Goal: Transaction & Acquisition: Purchase product/service

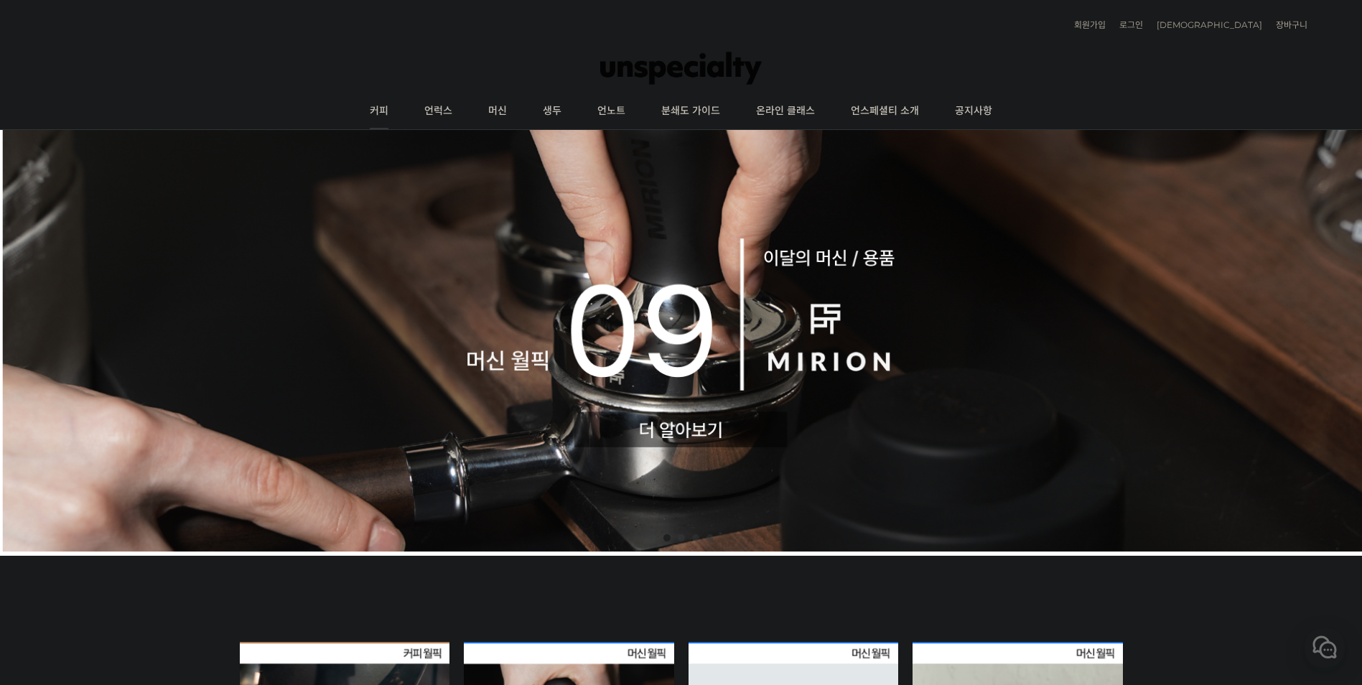
click at [378, 110] on link "커피" at bounding box center [379, 111] width 55 height 36
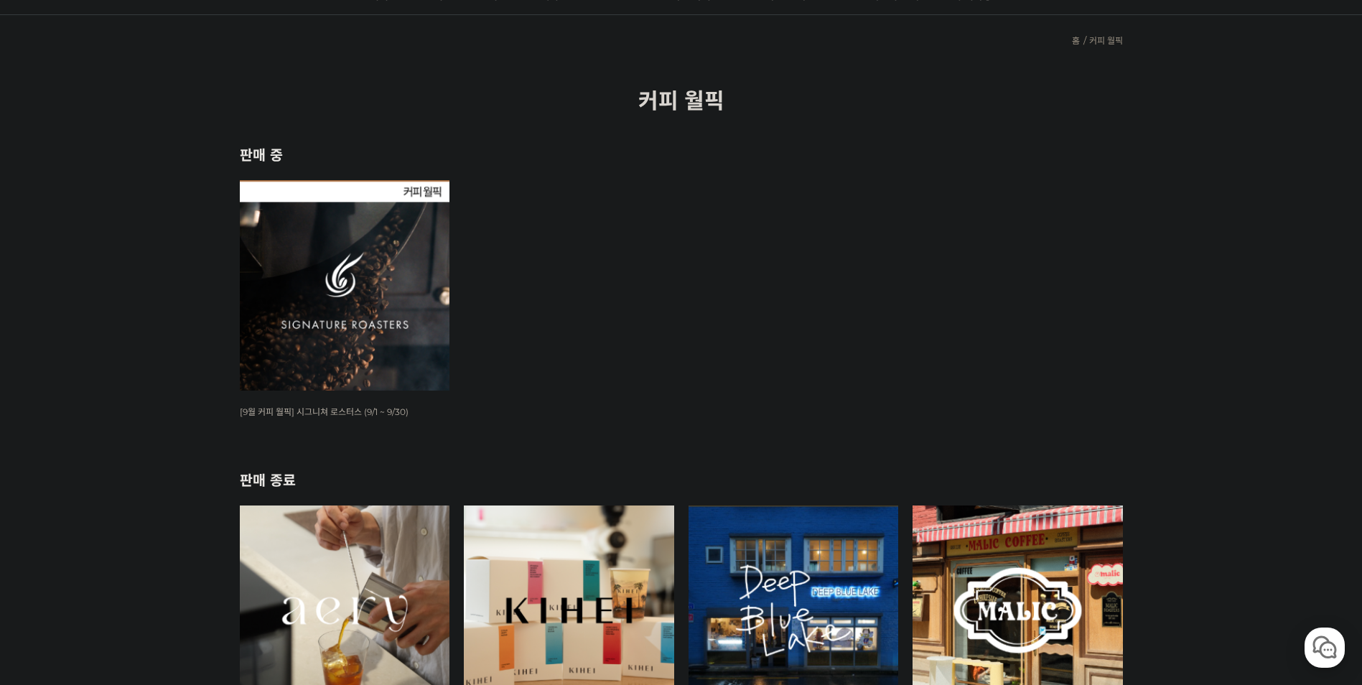
scroll to position [144, 0]
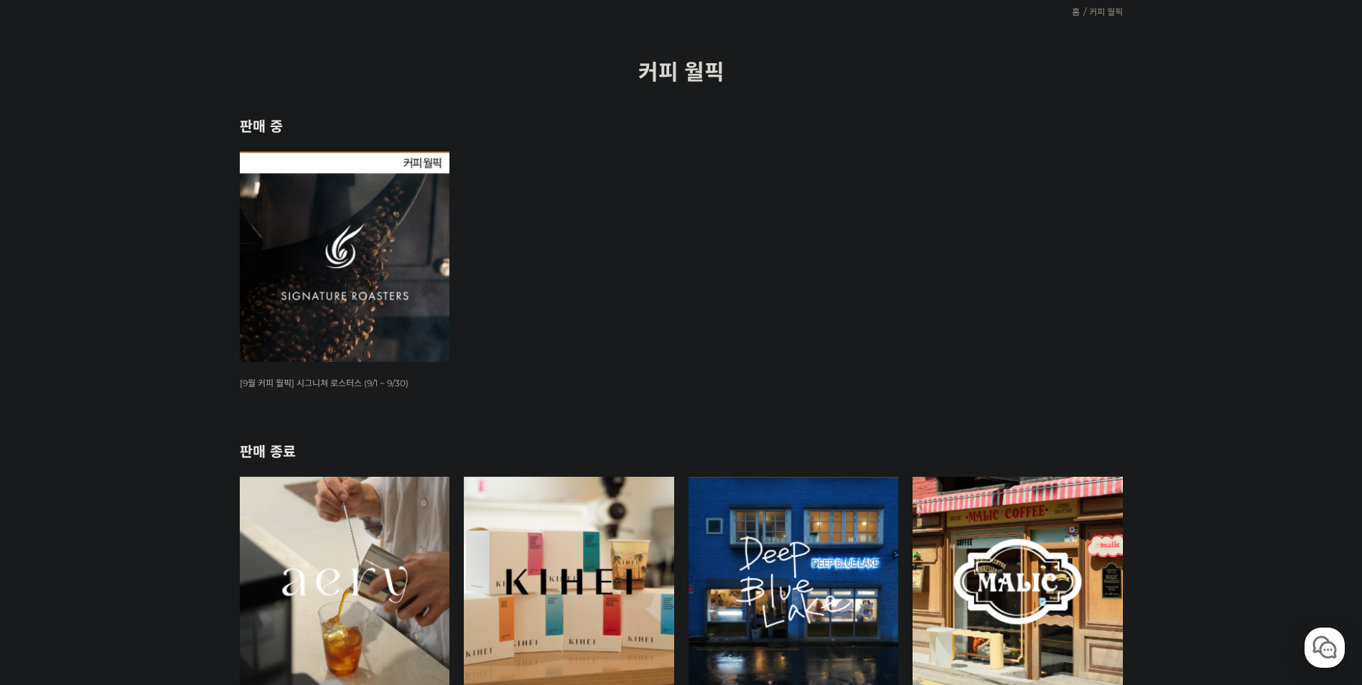
click at [360, 245] on img at bounding box center [345, 257] width 210 height 210
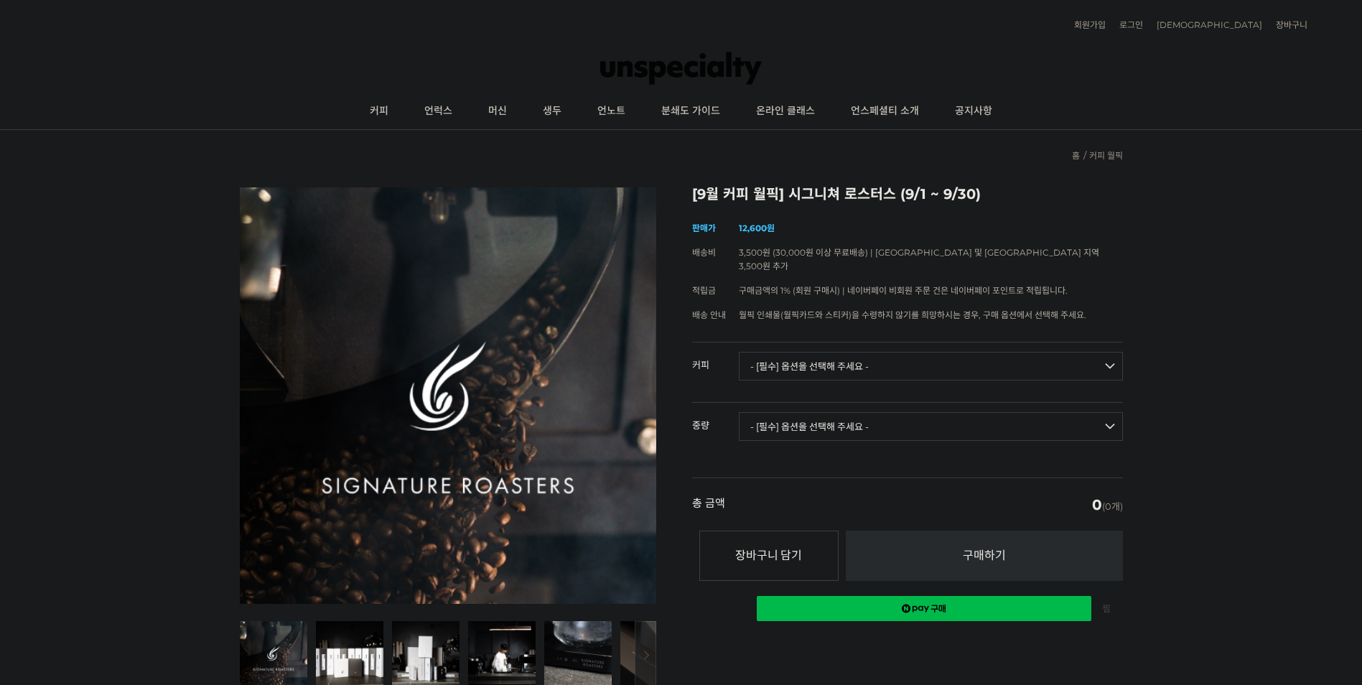
click at [829, 353] on select "- [필수] 옵션을 선택해 주세요 - ------------------- 언스페셜티 분쇄도 가이드 종이(주문 1건당 최대 1개 제공) 월픽 인…" at bounding box center [931, 366] width 384 height 29
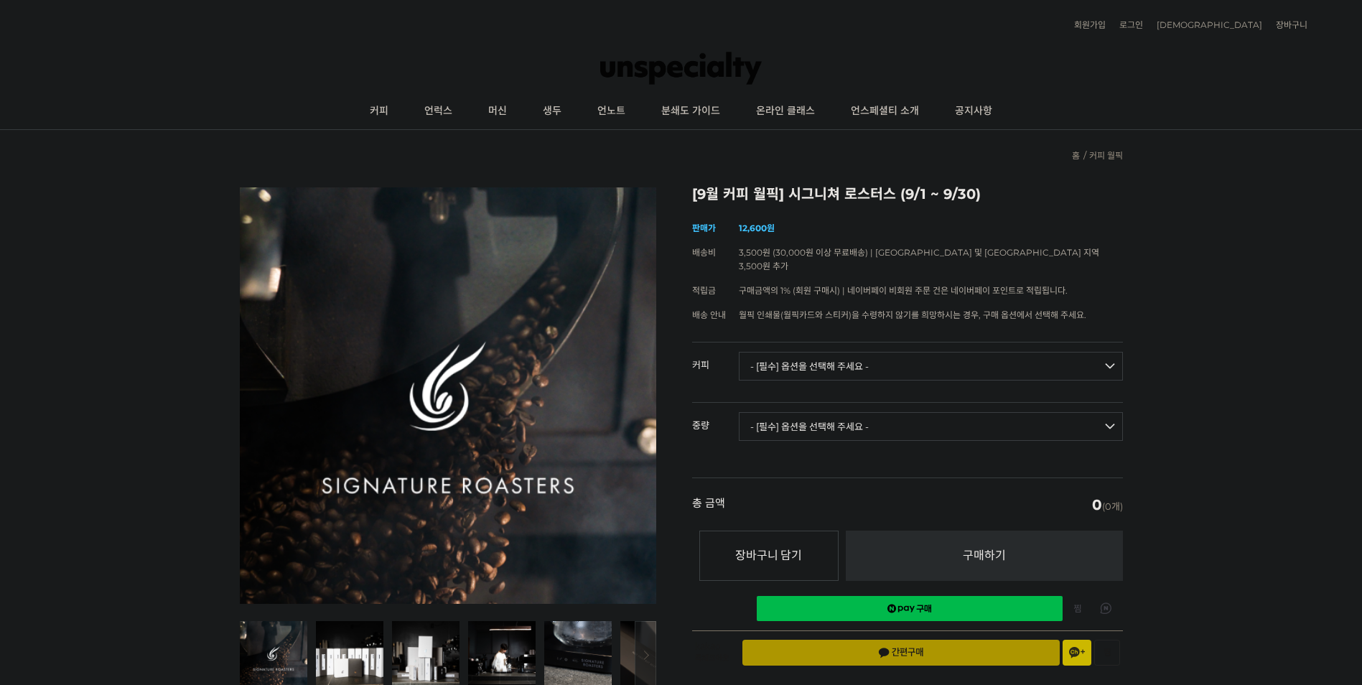
click at [829, 352] on select "- [필수] 옵션을 선택해 주세요 - ------------------- 언스페셜티 분쇄도 가이드 종이(주문 1건당 최대 1개 제공) 월픽 인…" at bounding box center [931, 366] width 384 height 29
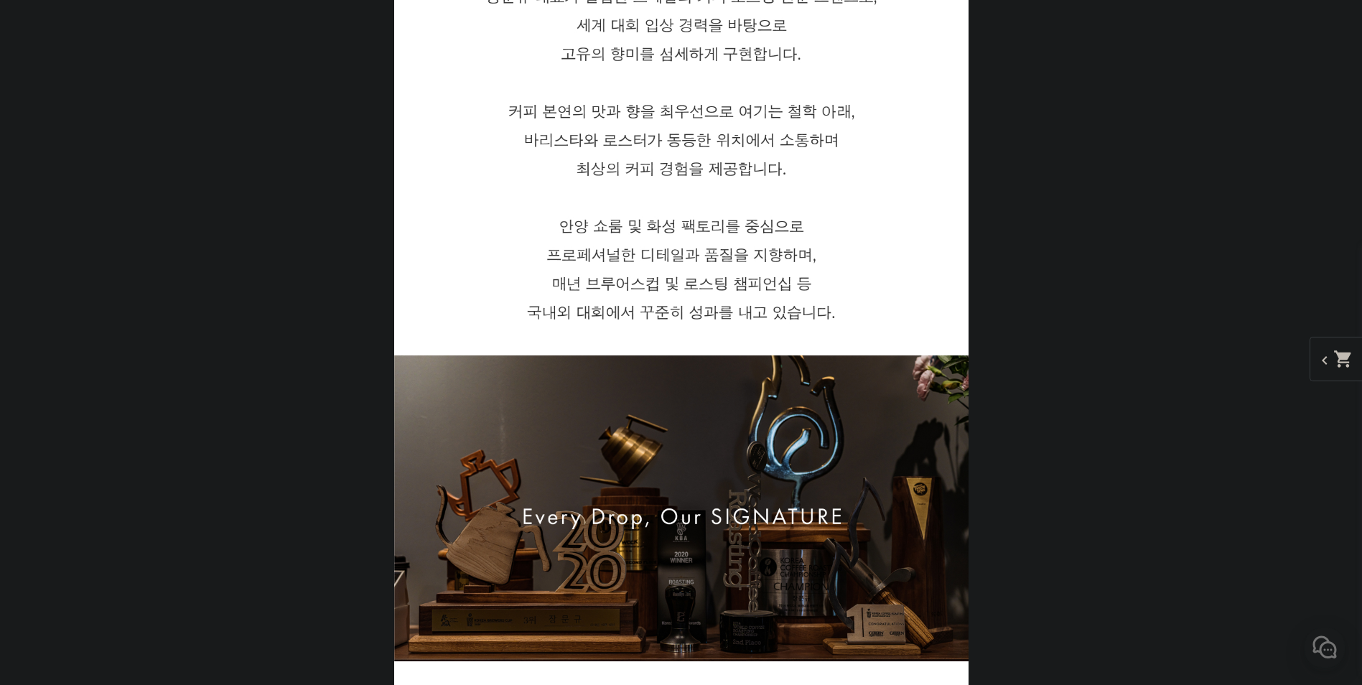
drag, startPoint x: 1205, startPoint y: 456, endPoint x: 1196, endPoint y: 495, distance: 40.4
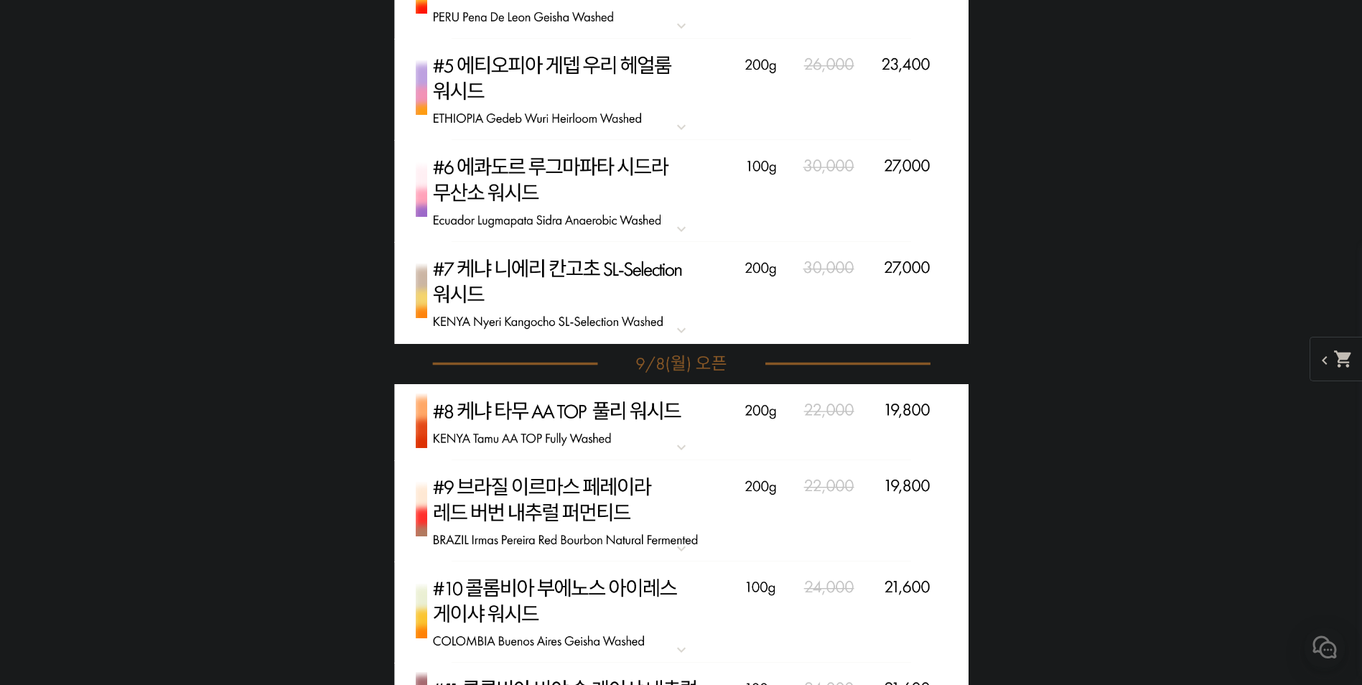
drag, startPoint x: 1124, startPoint y: 411, endPoint x: 1102, endPoint y: 490, distance: 82.1
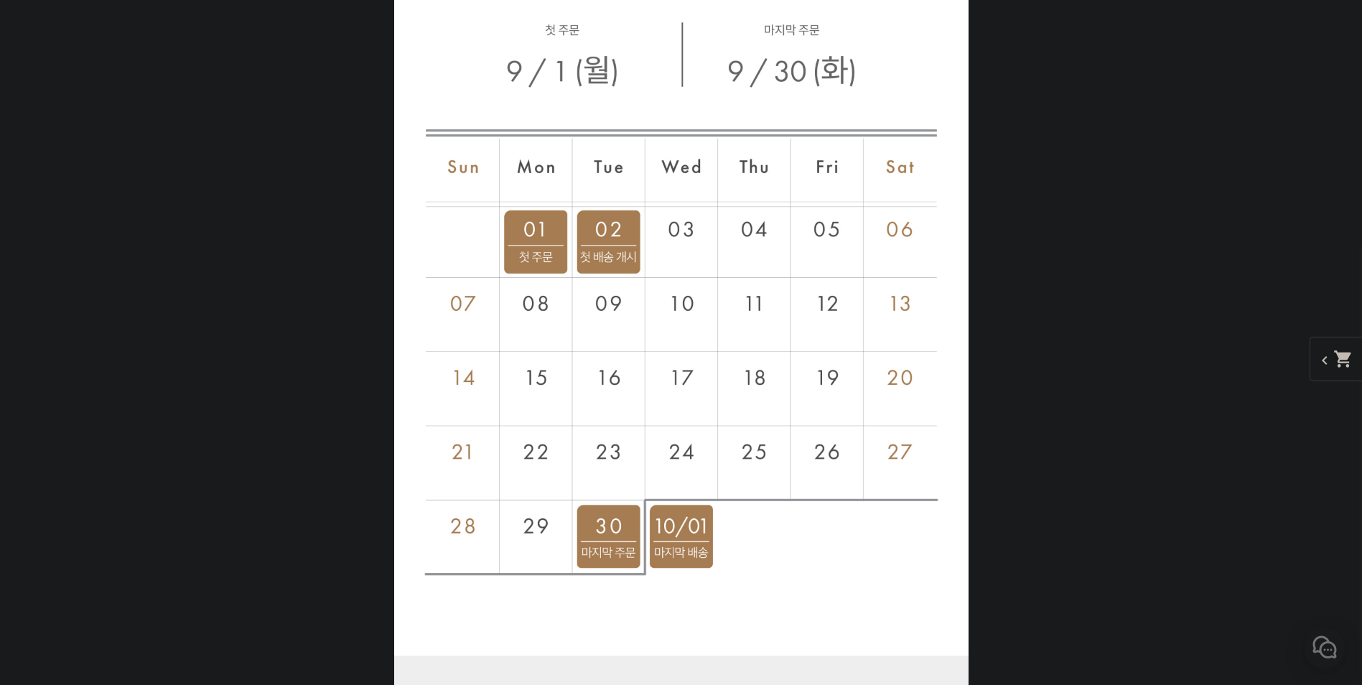
scroll to position [7390, 0]
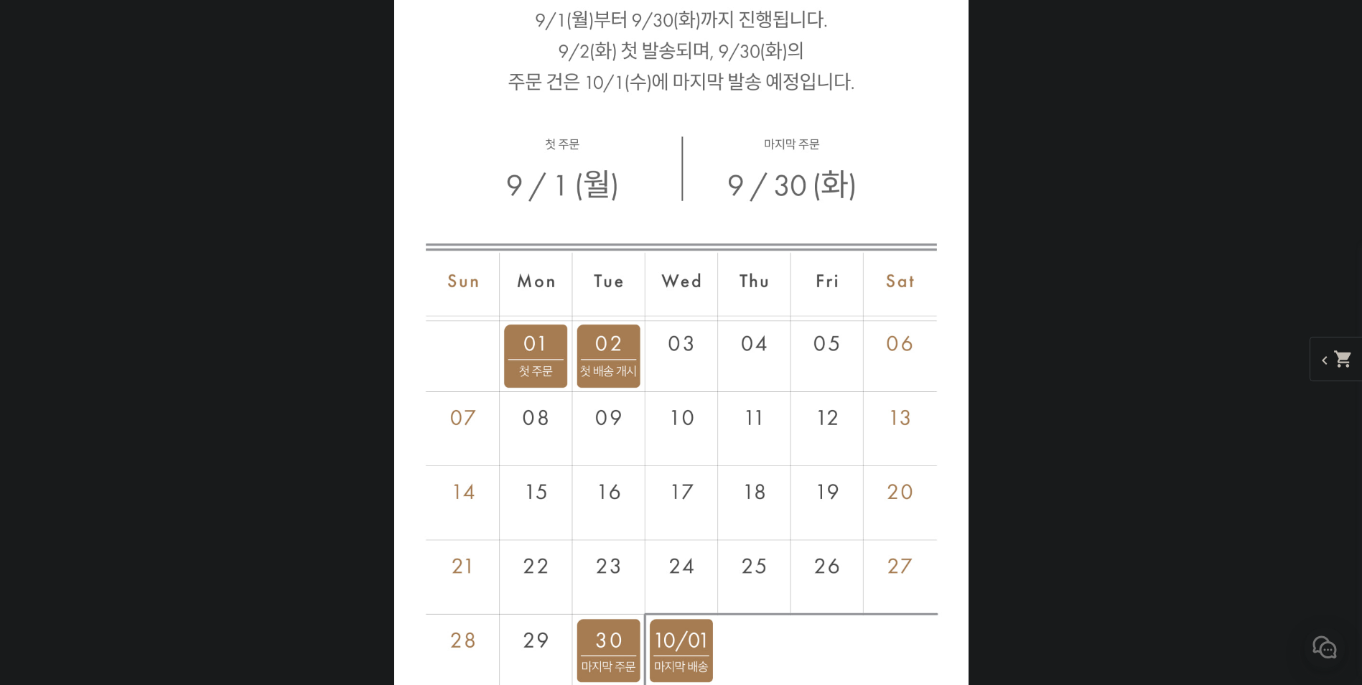
drag, startPoint x: 1114, startPoint y: 328, endPoint x: 1111, endPoint y: 367, distance: 38.9
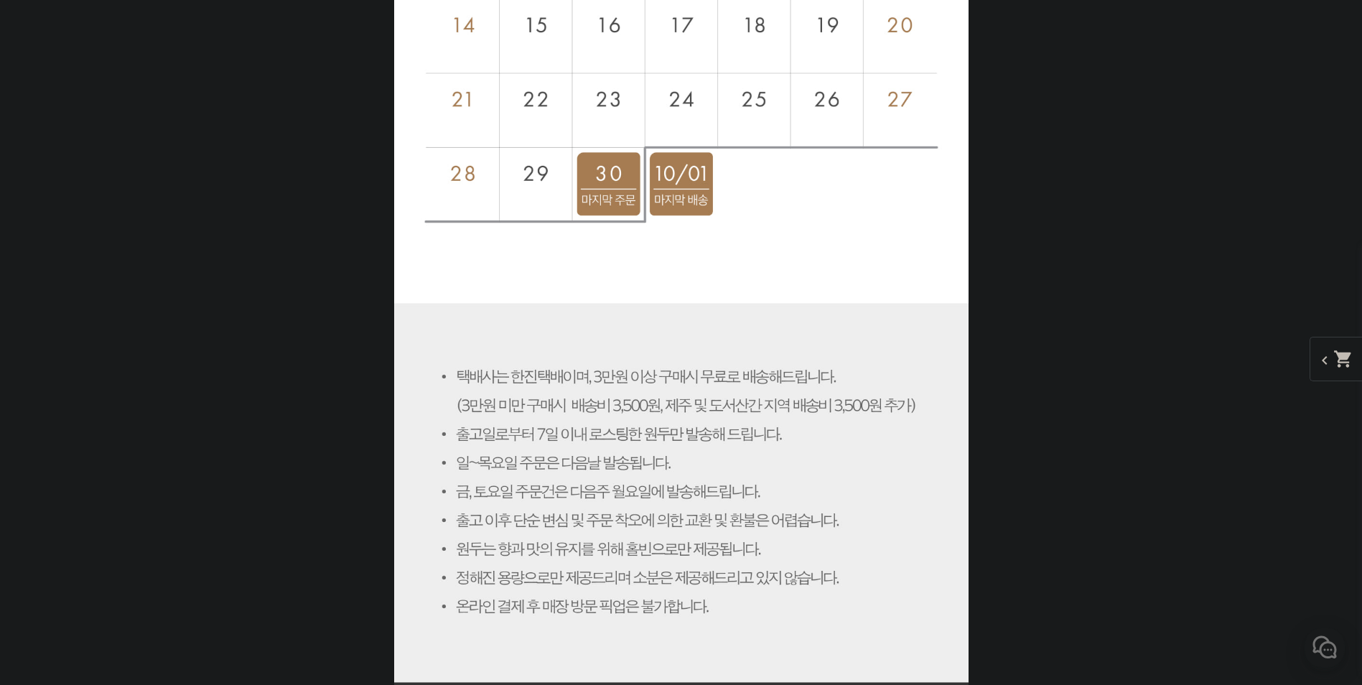
drag, startPoint x: 1081, startPoint y: 256, endPoint x: 1058, endPoint y: 426, distance: 171.0
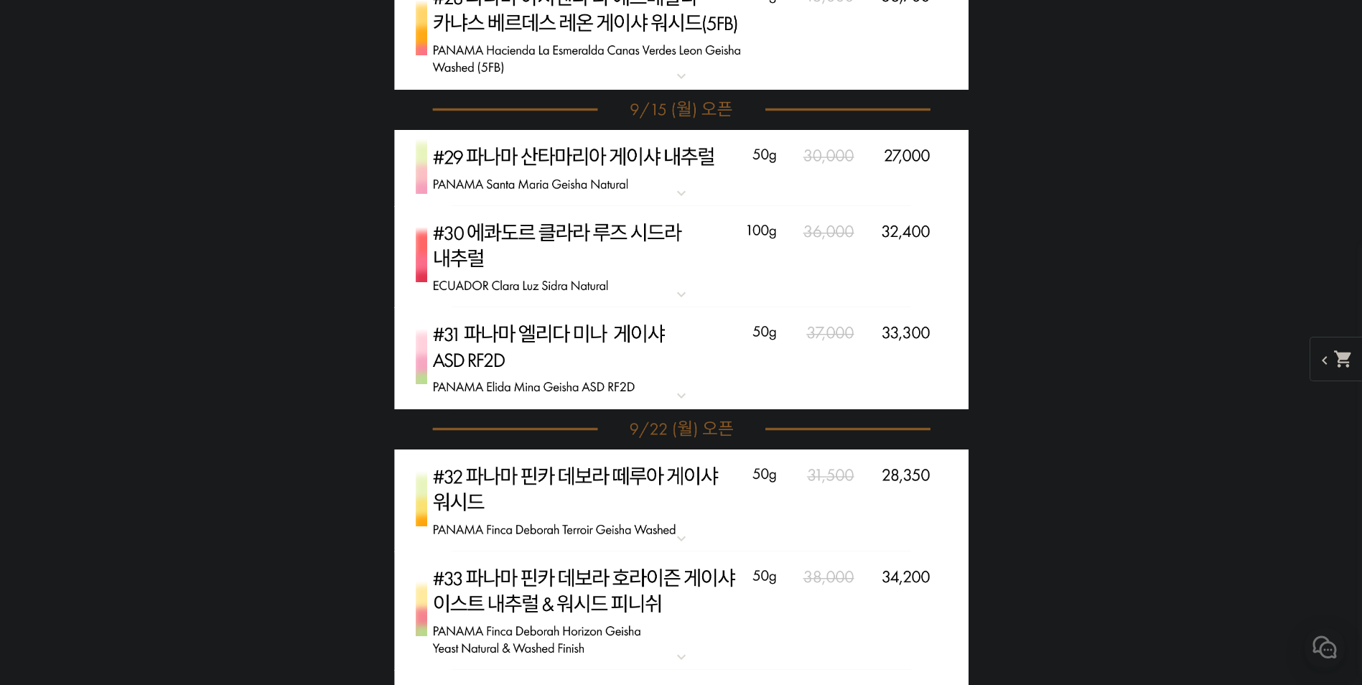
drag, startPoint x: 1168, startPoint y: 494, endPoint x: 1112, endPoint y: 326, distance: 177.1
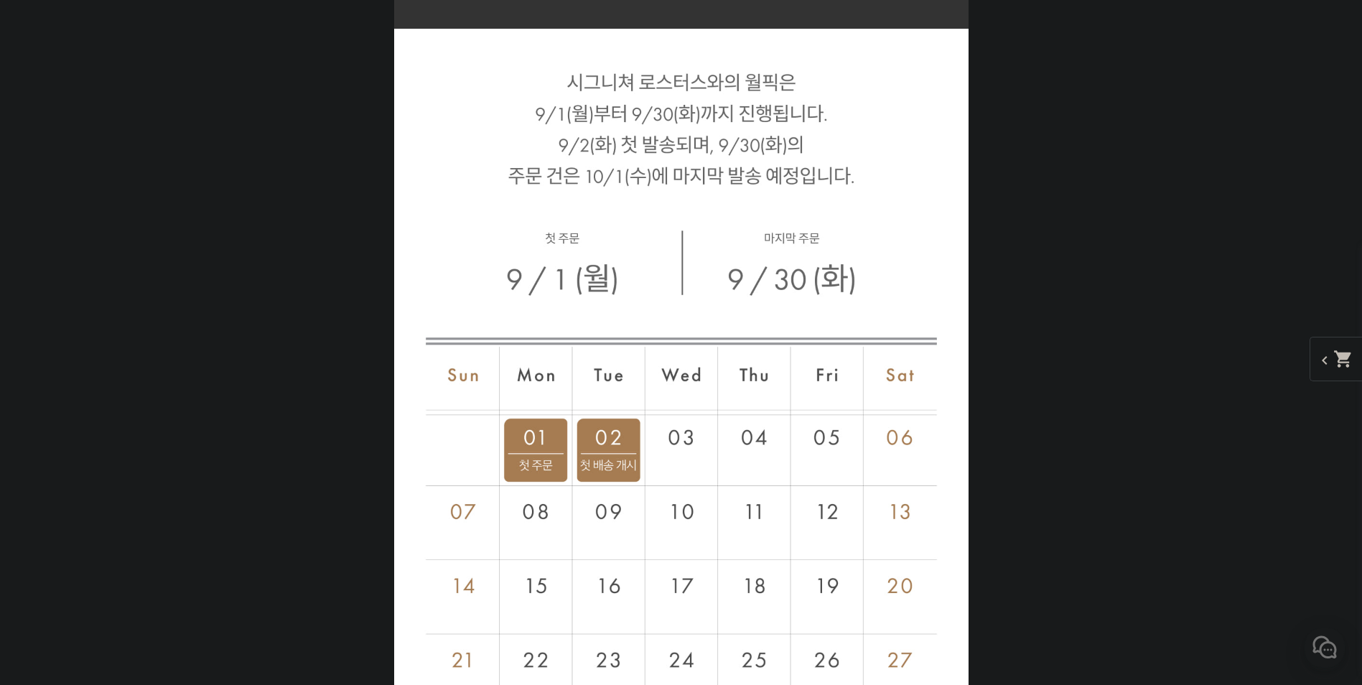
drag, startPoint x: 1120, startPoint y: 298, endPoint x: 1149, endPoint y: 419, distance: 124.7
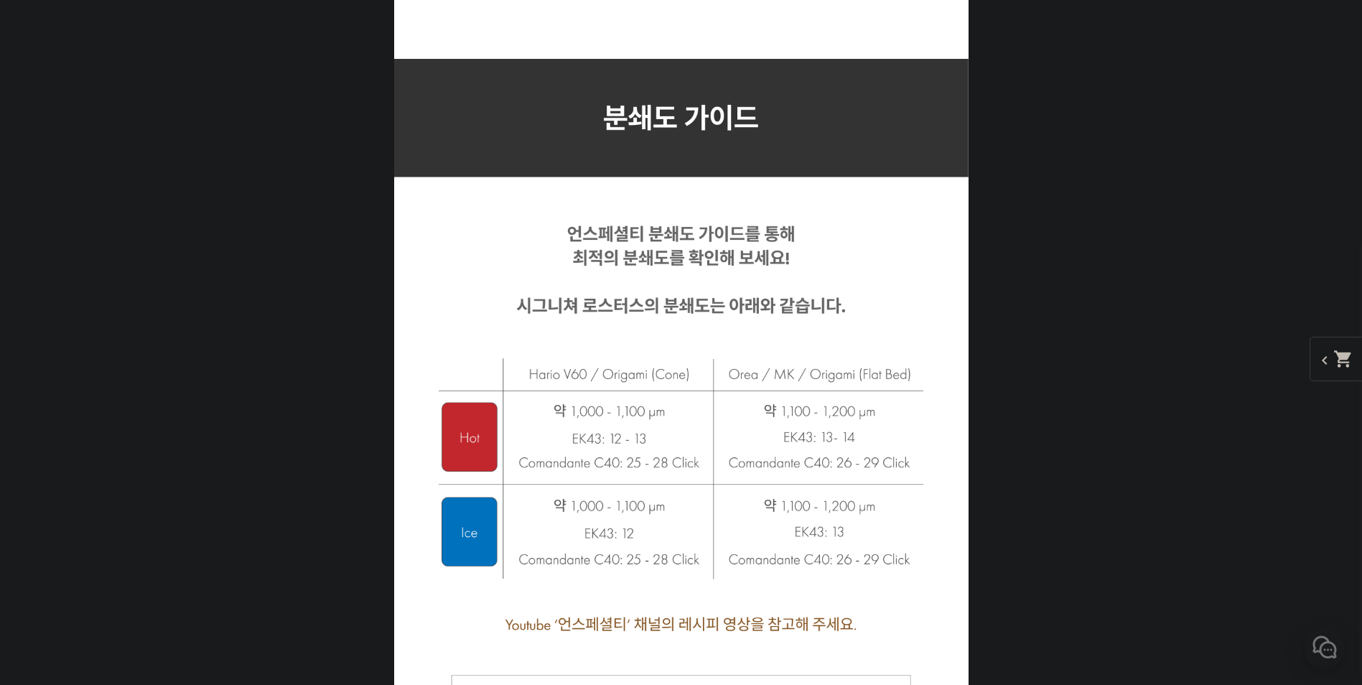
drag, startPoint x: 1095, startPoint y: 289, endPoint x: 1051, endPoint y: 537, distance: 252.4
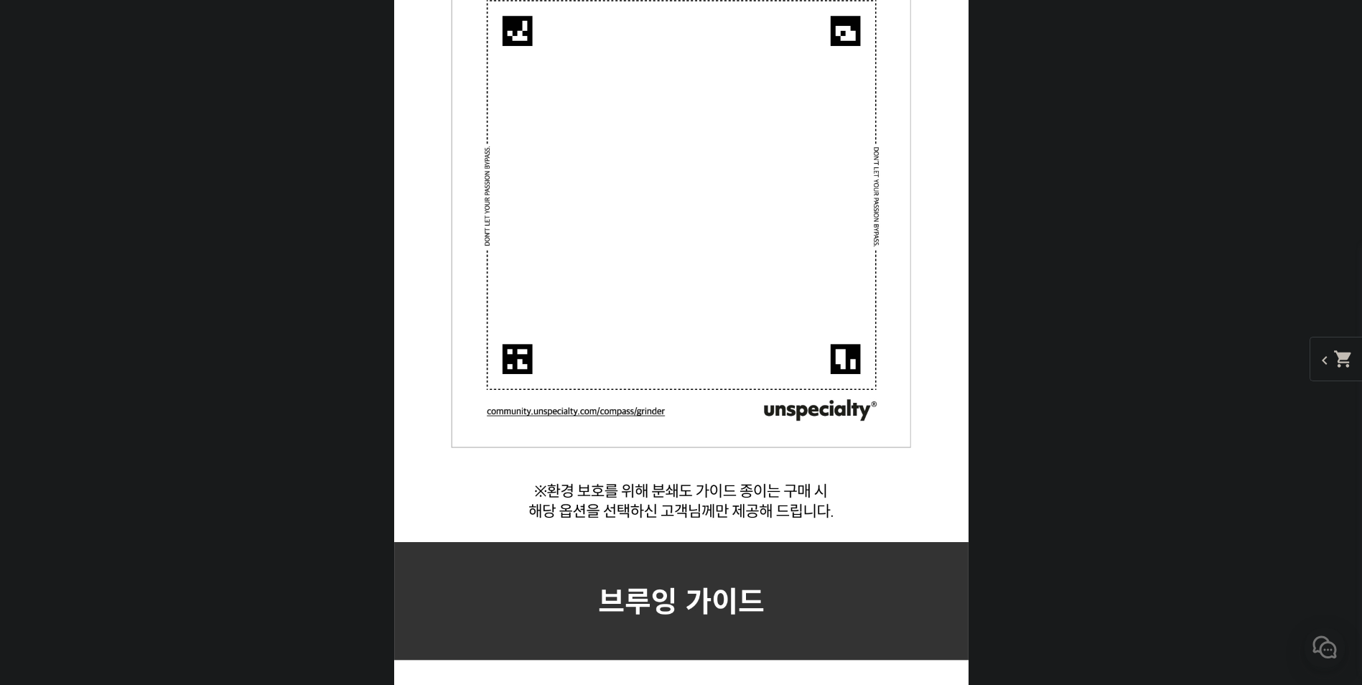
drag, startPoint x: 1181, startPoint y: 407, endPoint x: 1138, endPoint y: 276, distance: 137.6
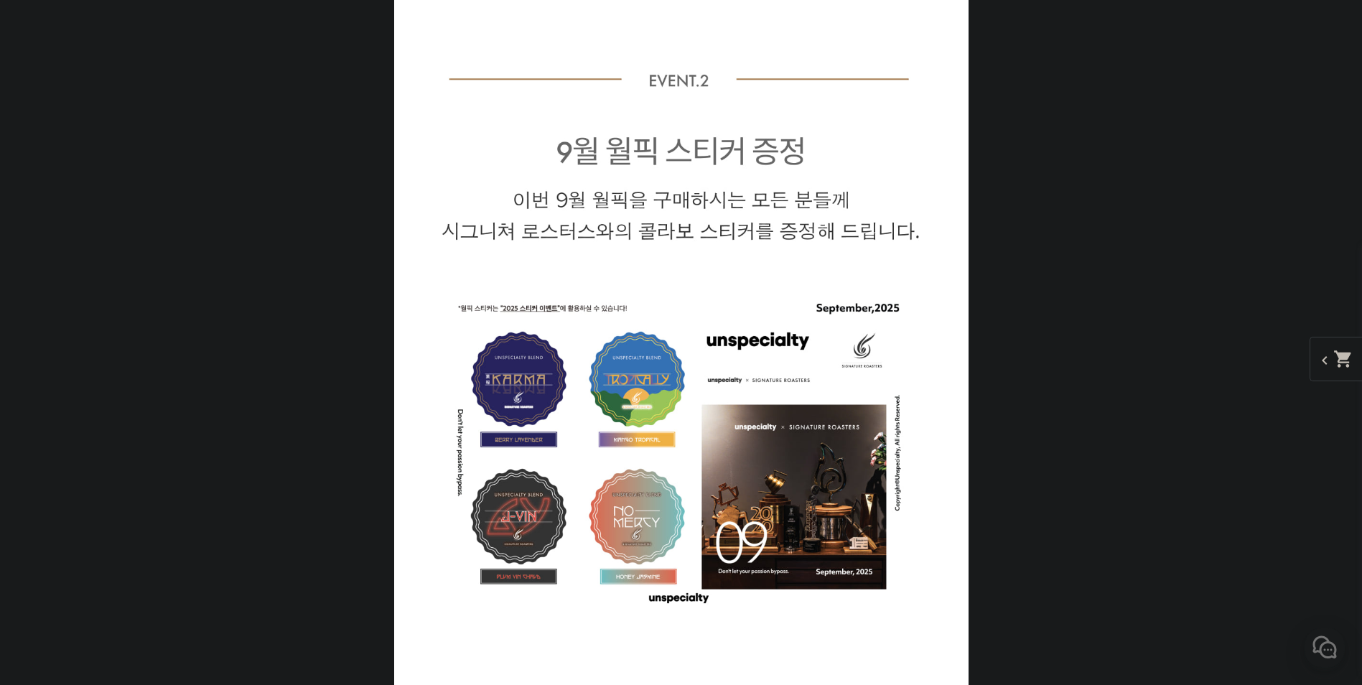
drag, startPoint x: 1152, startPoint y: 518, endPoint x: 1070, endPoint y: 248, distance: 282.3
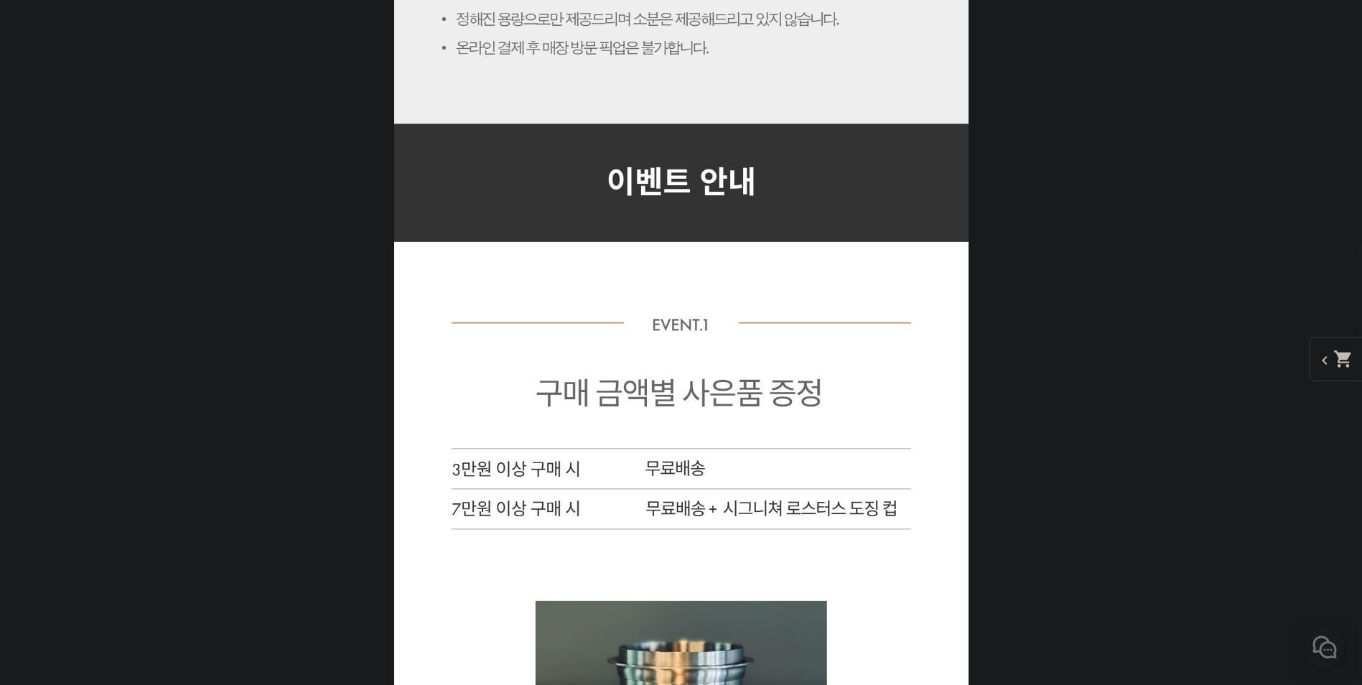
drag, startPoint x: 1122, startPoint y: 515, endPoint x: 1091, endPoint y: 302, distance: 214.8
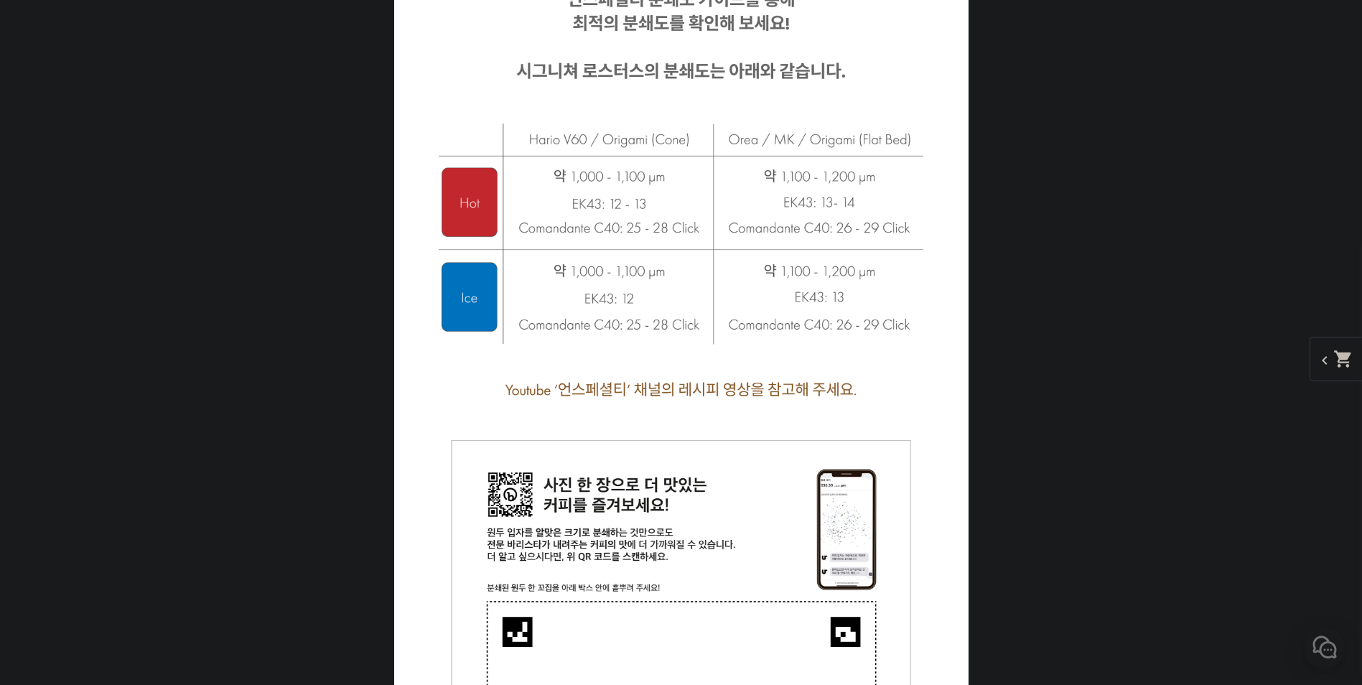
scroll to position [12308, 0]
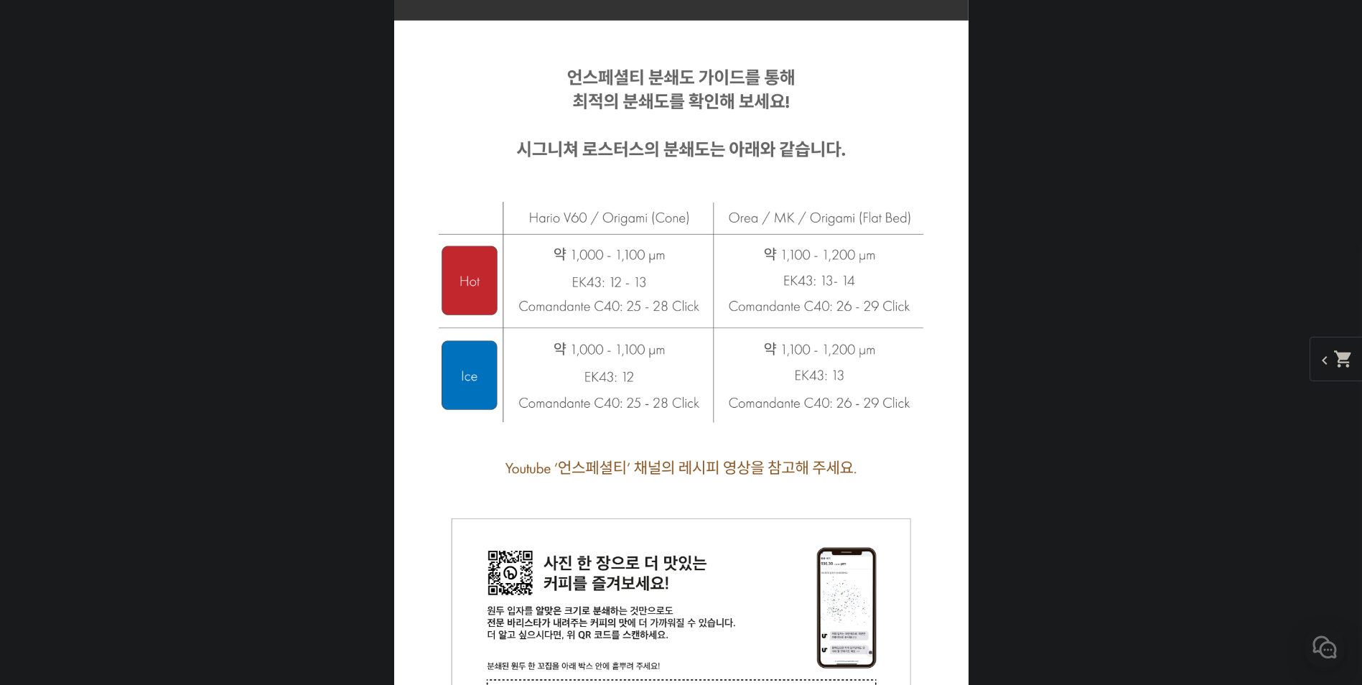
drag, startPoint x: 1116, startPoint y: 345, endPoint x: 1112, endPoint y: 391, distance: 45.4
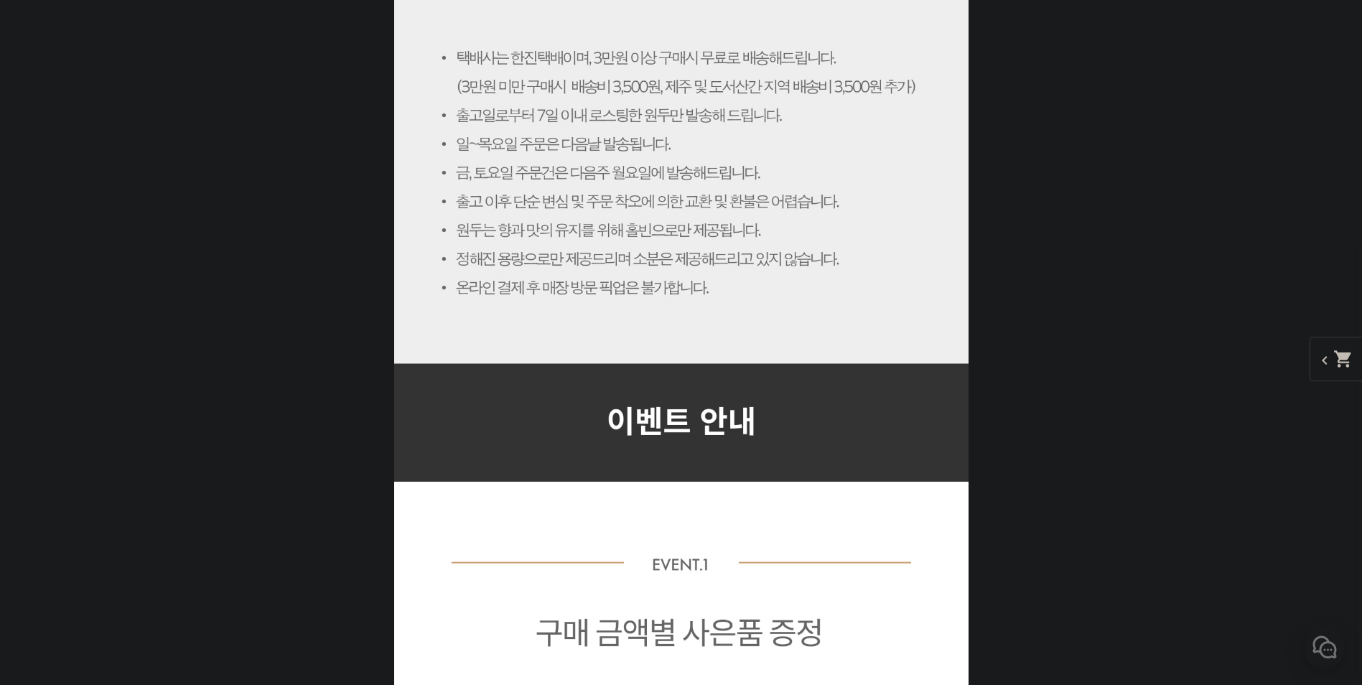
drag, startPoint x: 1109, startPoint y: 445, endPoint x: 1055, endPoint y: 197, distance: 254.2
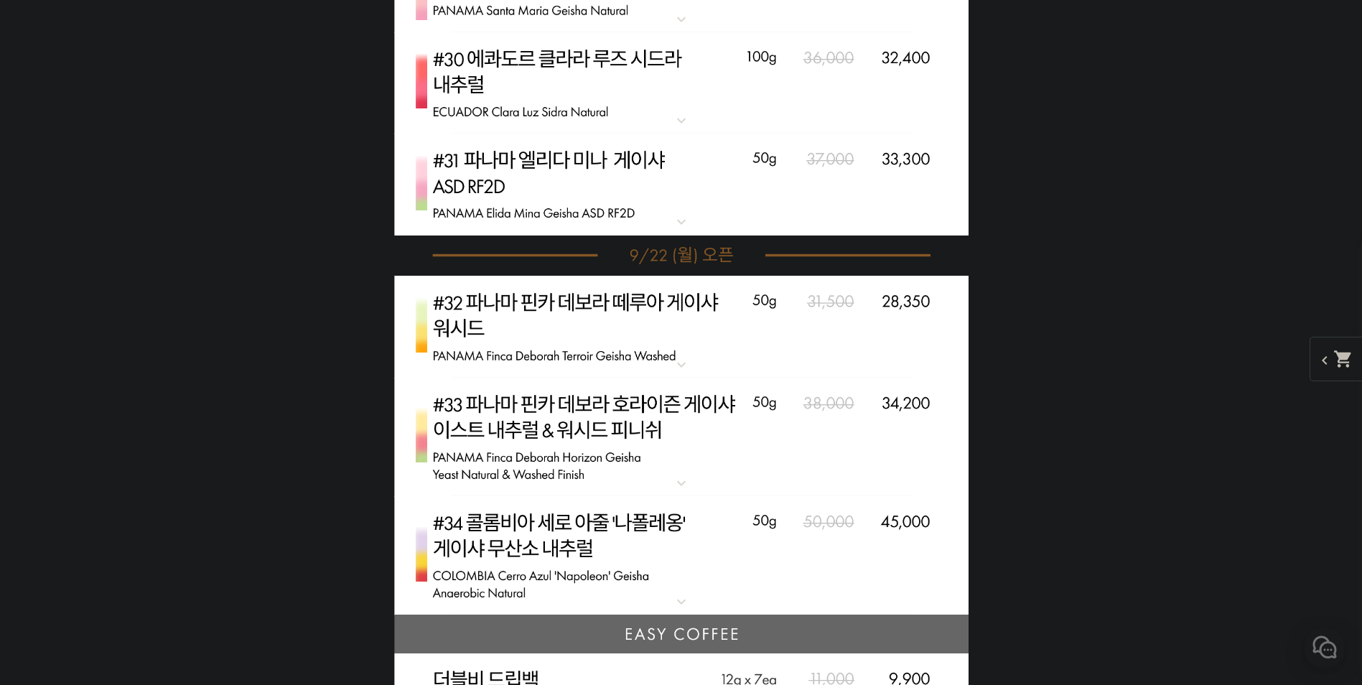
drag, startPoint x: 1130, startPoint y: 271, endPoint x: 1117, endPoint y: 218, distance: 53.8
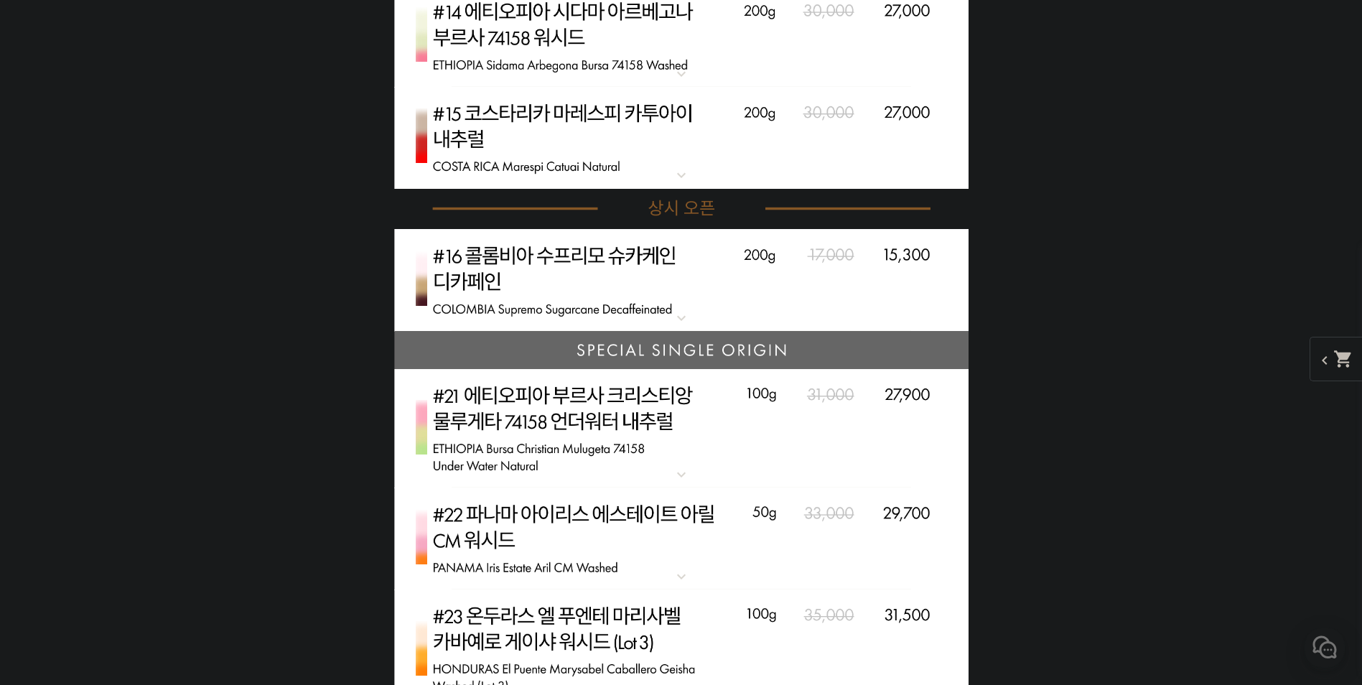
drag, startPoint x: 1142, startPoint y: 397, endPoint x: 1112, endPoint y: 218, distance: 182.0
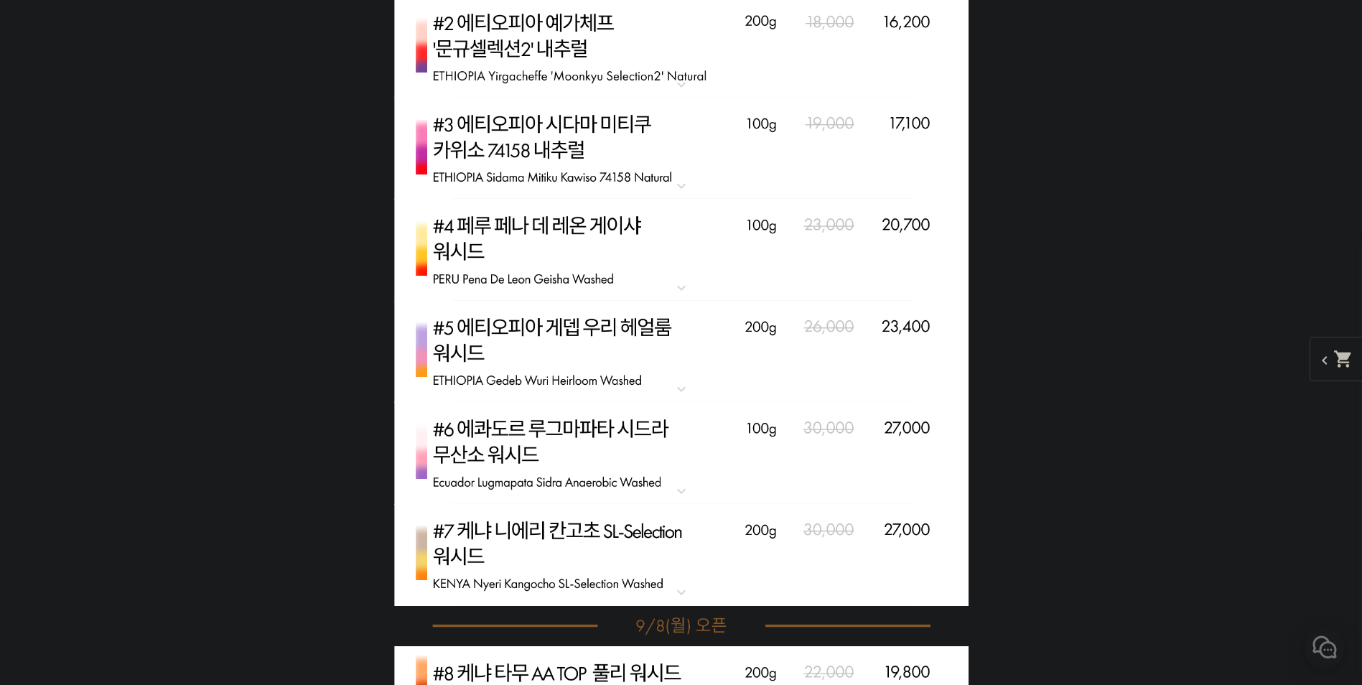
drag, startPoint x: 1133, startPoint y: 458, endPoint x: 1084, endPoint y: 207, distance: 256.2
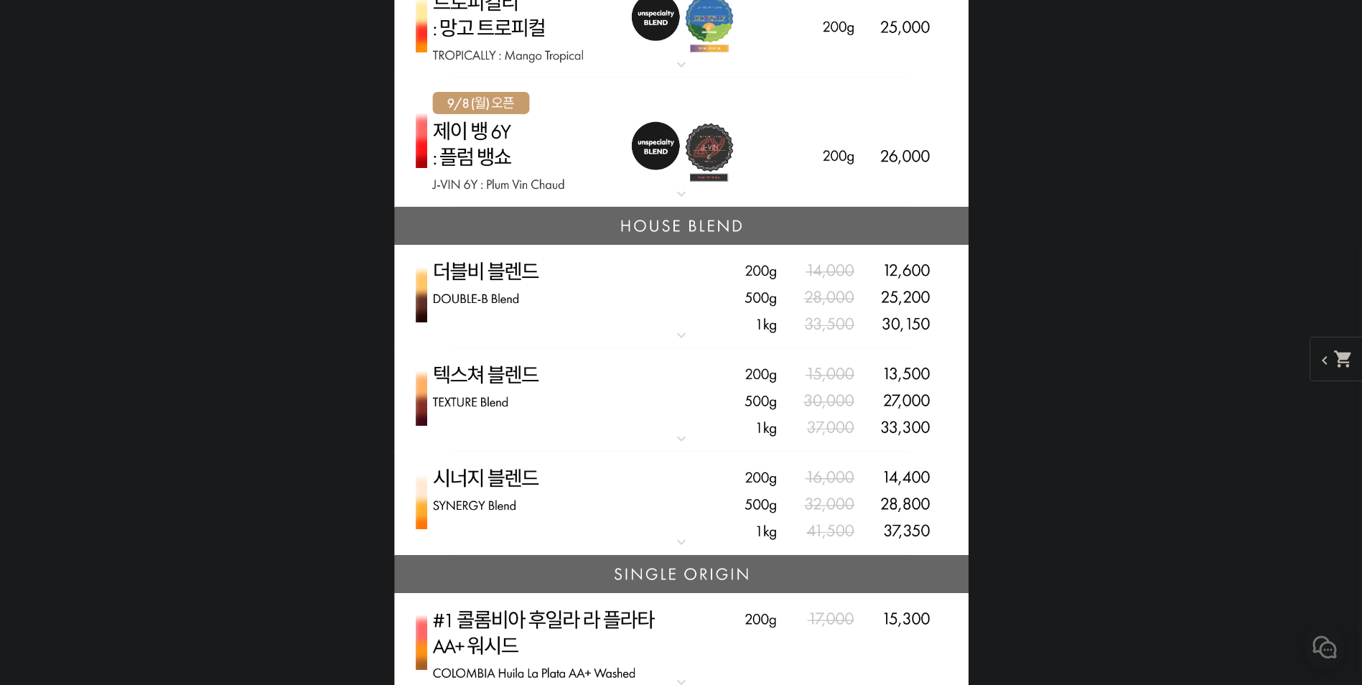
drag, startPoint x: 1075, startPoint y: 266, endPoint x: 1076, endPoint y: 361, distance: 95.5
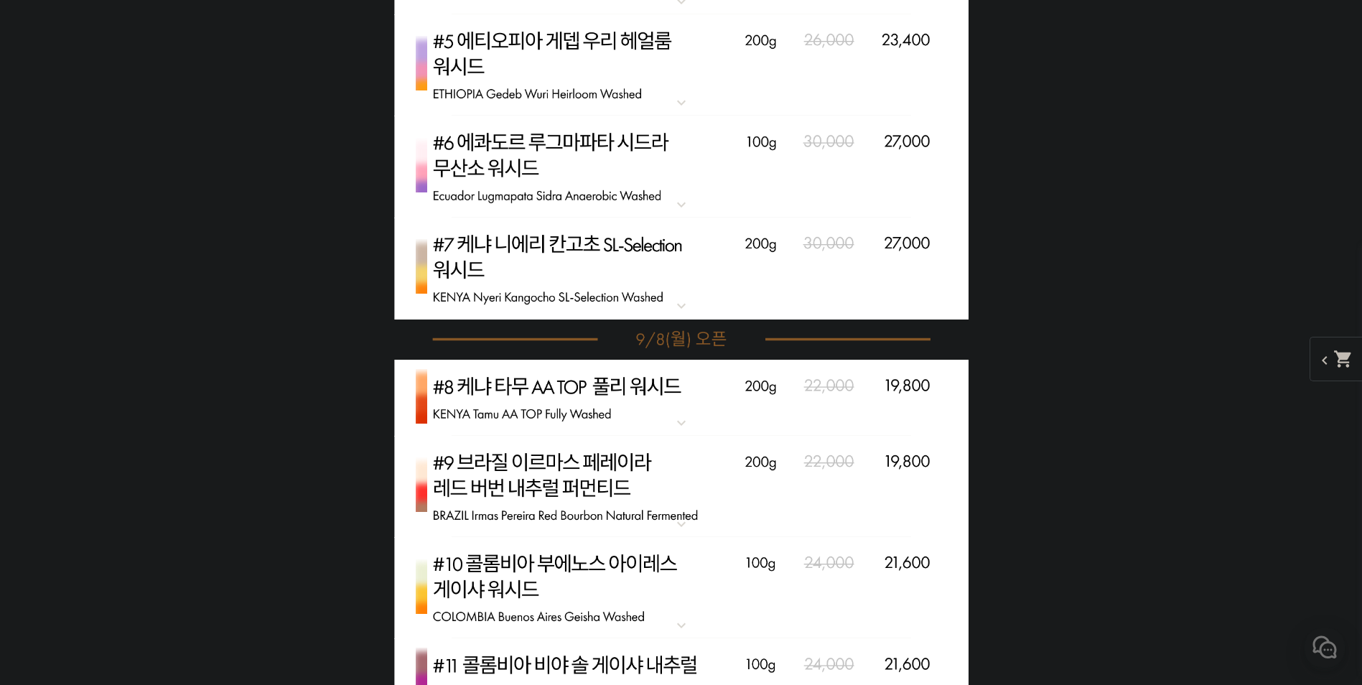
drag, startPoint x: 1124, startPoint y: 194, endPoint x: 1108, endPoint y: 386, distance: 192.4
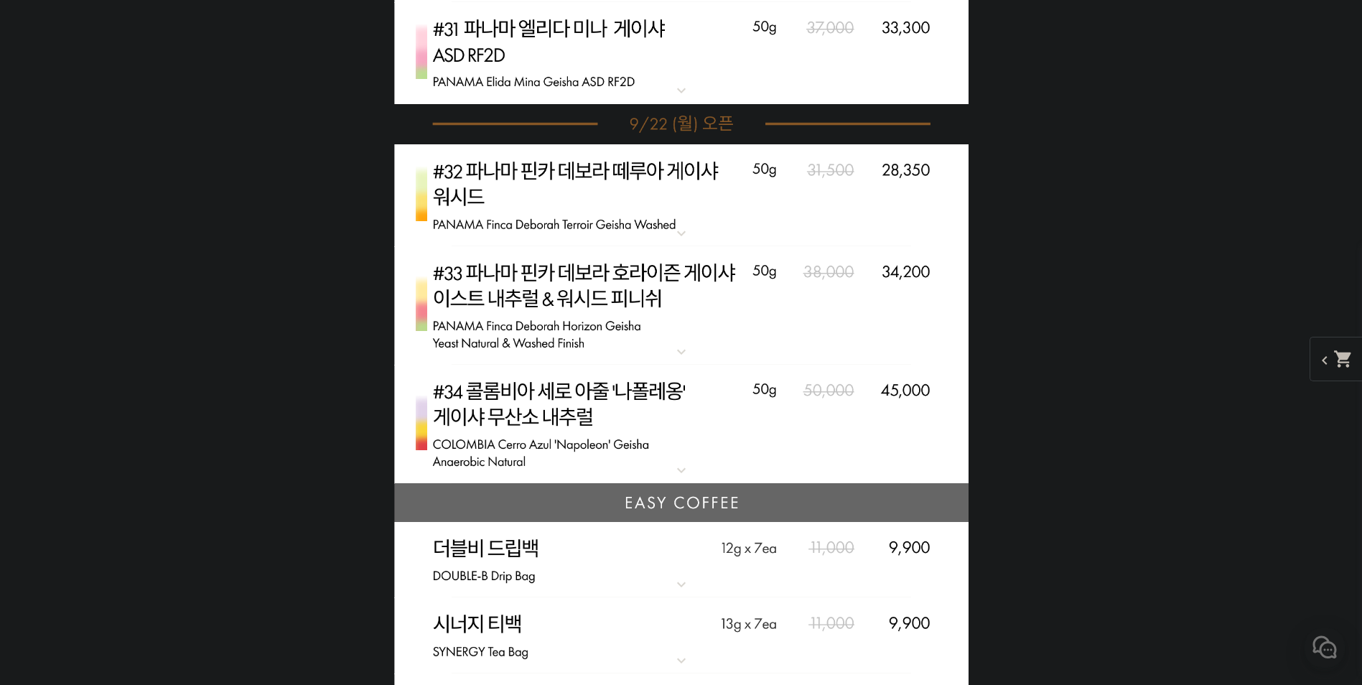
drag, startPoint x: 1096, startPoint y: 304, endPoint x: 1082, endPoint y: 411, distance: 107.2
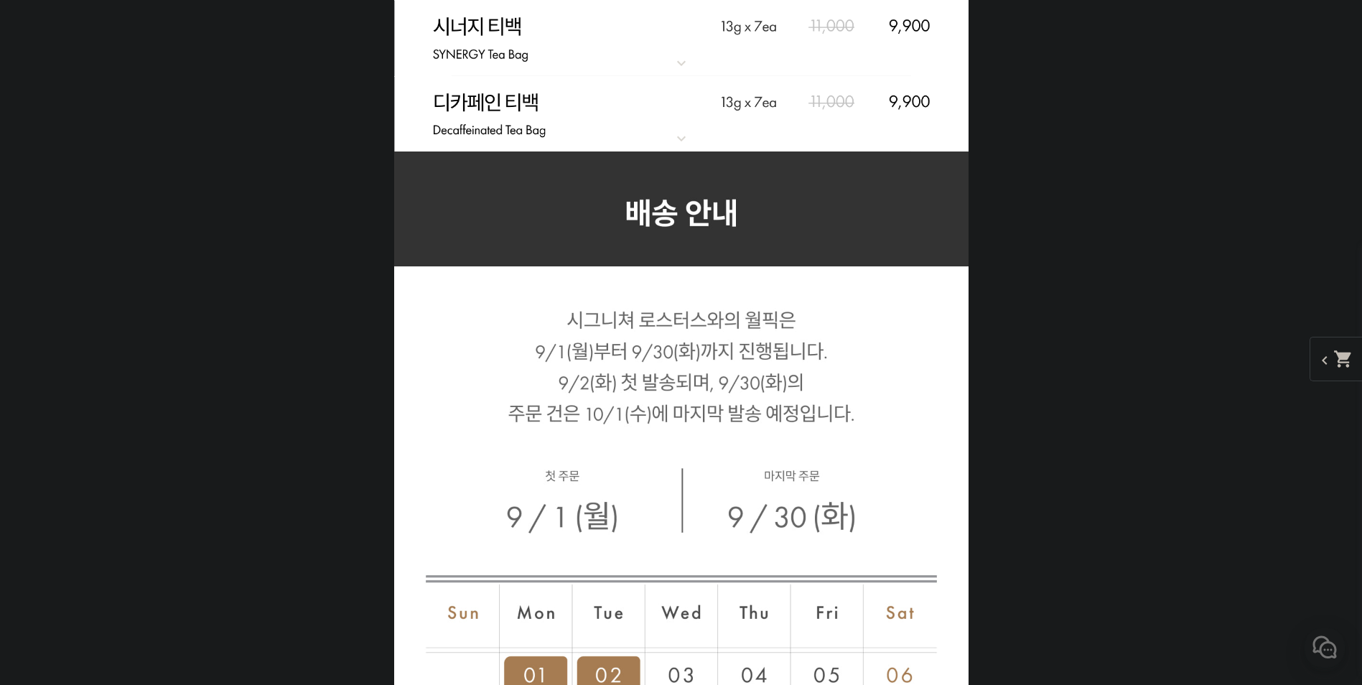
drag, startPoint x: 1090, startPoint y: 241, endPoint x: 1070, endPoint y: 384, distance: 144.3
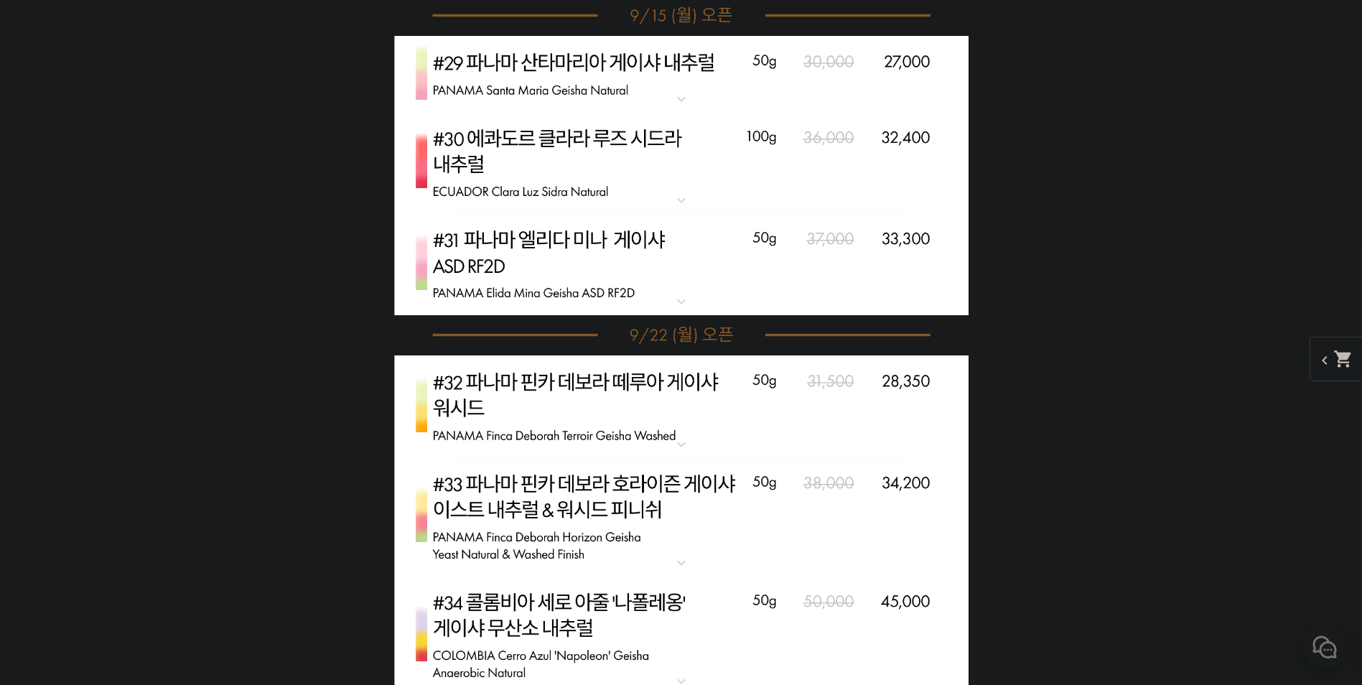
drag, startPoint x: 1091, startPoint y: 465, endPoint x: 1033, endPoint y: 249, distance: 223.1
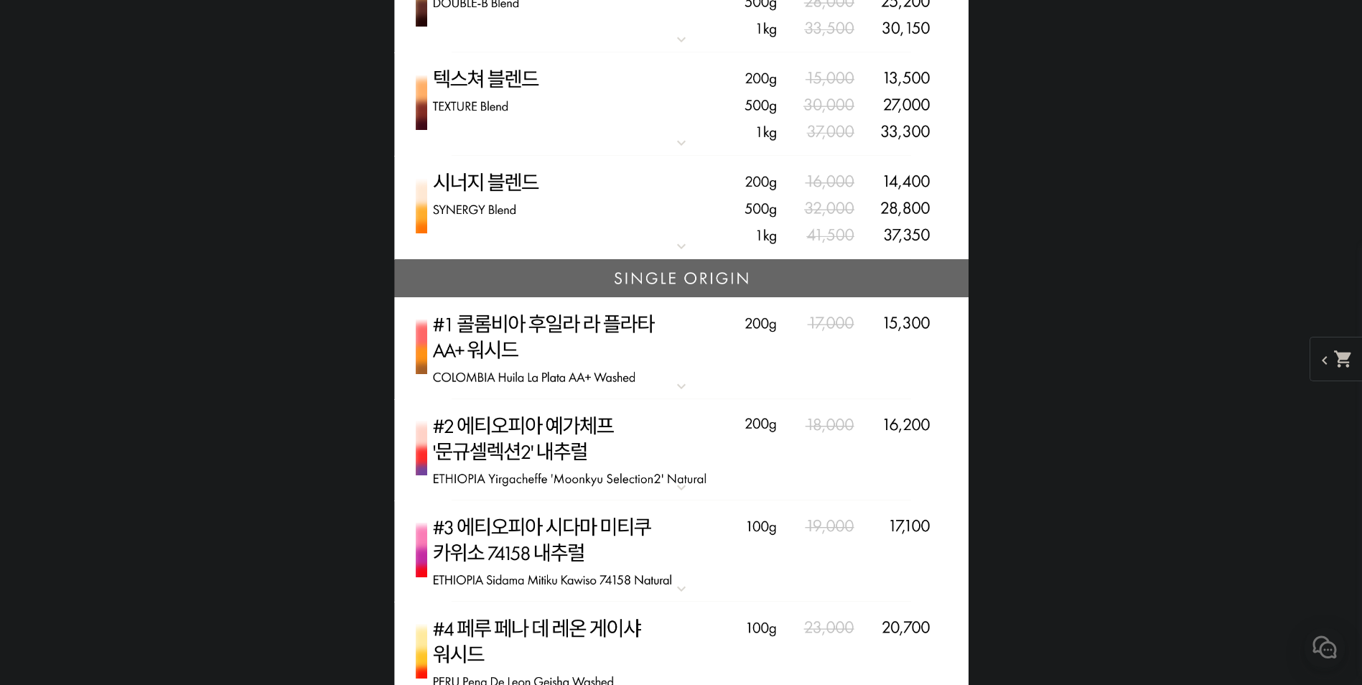
drag, startPoint x: 1101, startPoint y: 448, endPoint x: 1067, endPoint y: 207, distance: 243.6
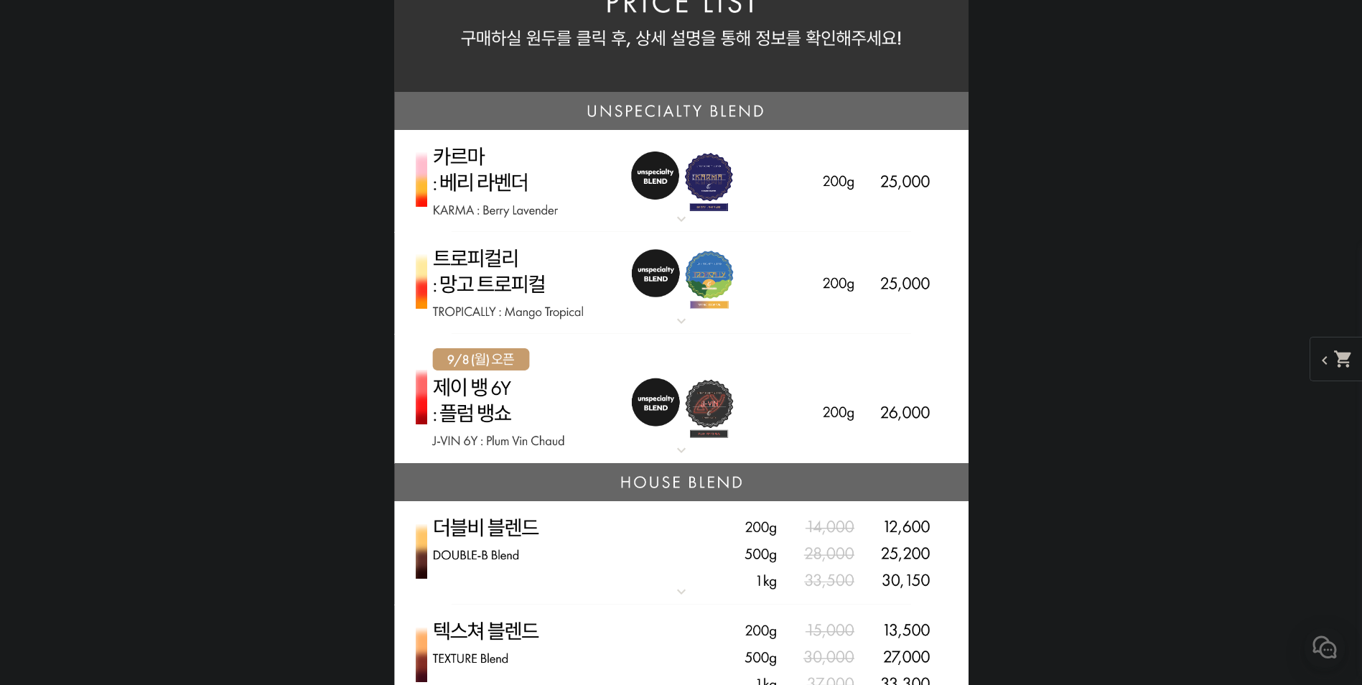
drag, startPoint x: 1081, startPoint y: 327, endPoint x: 1061, endPoint y: 427, distance: 101.7
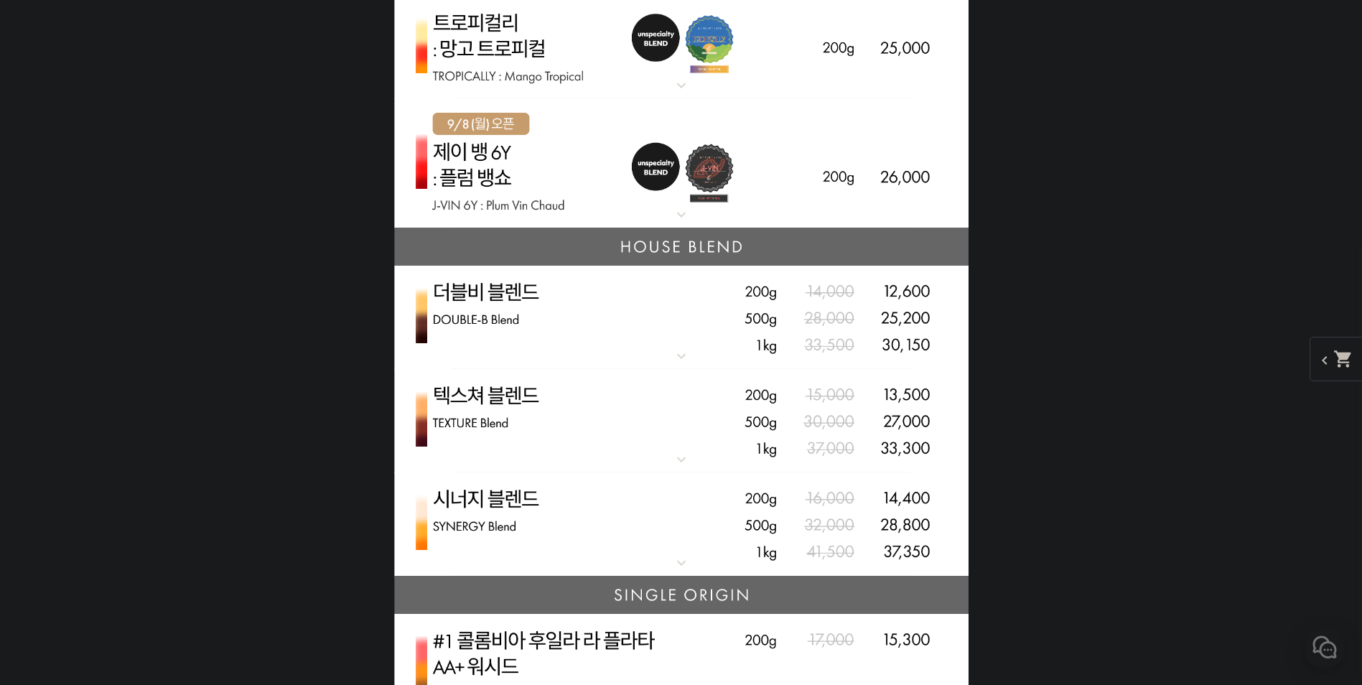
drag, startPoint x: 1144, startPoint y: 396, endPoint x: 1095, endPoint y: 353, distance: 65.6
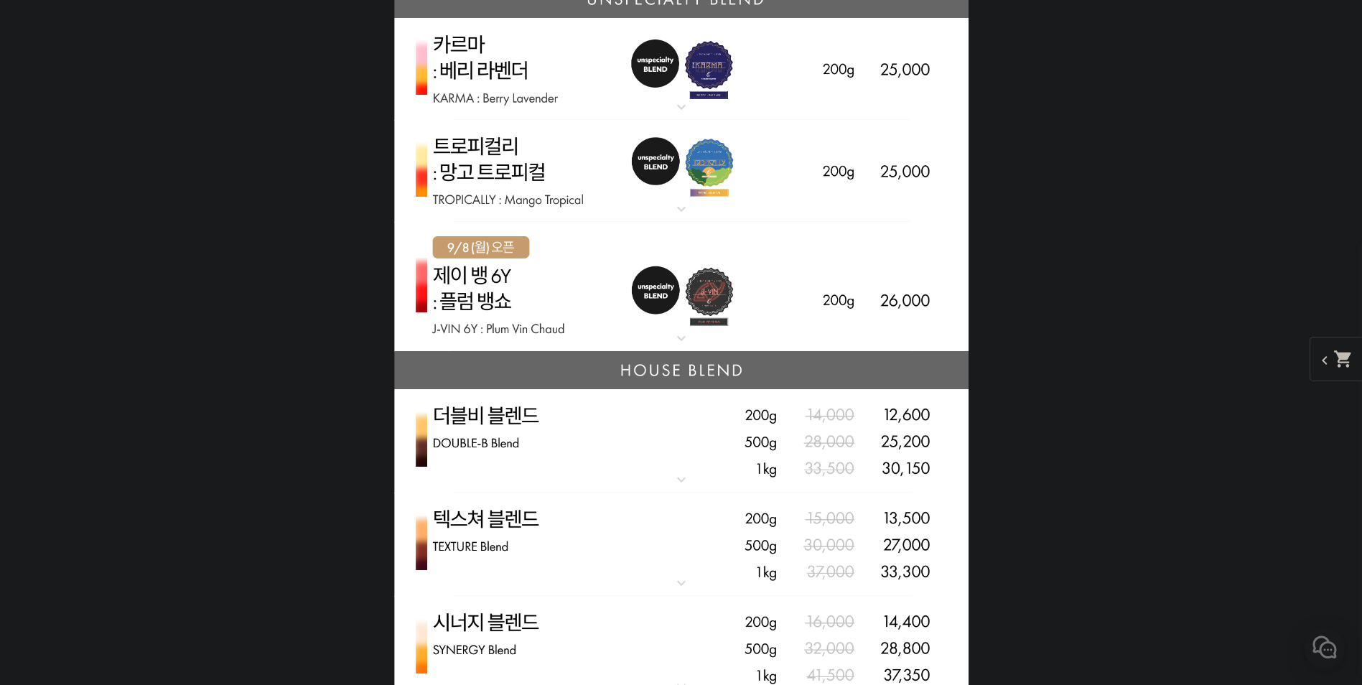
scroll to position [3521, 0]
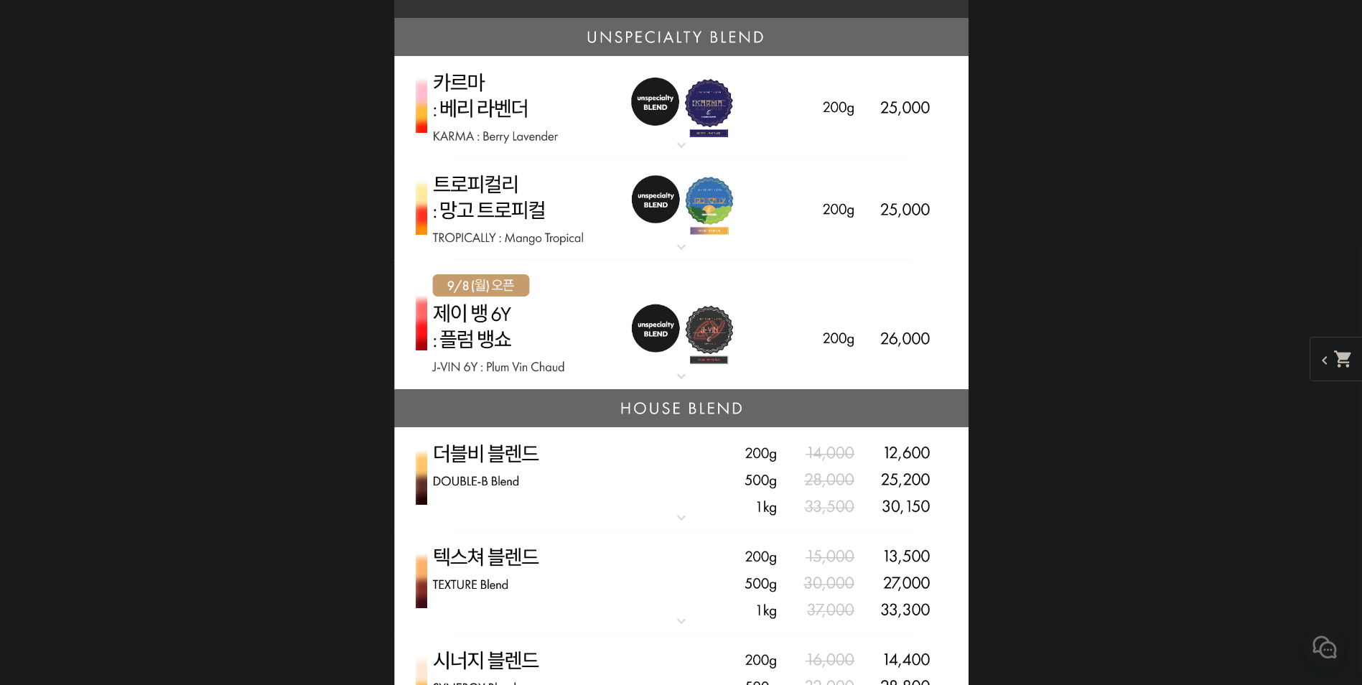
drag, startPoint x: 1128, startPoint y: 217, endPoint x: 1125, endPoint y: 65, distance: 152.3
